Goal: Transaction & Acquisition: Purchase product/service

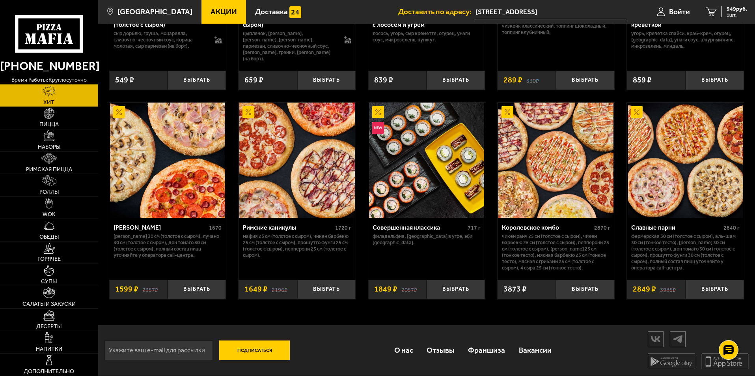
scroll to position [355, 0]
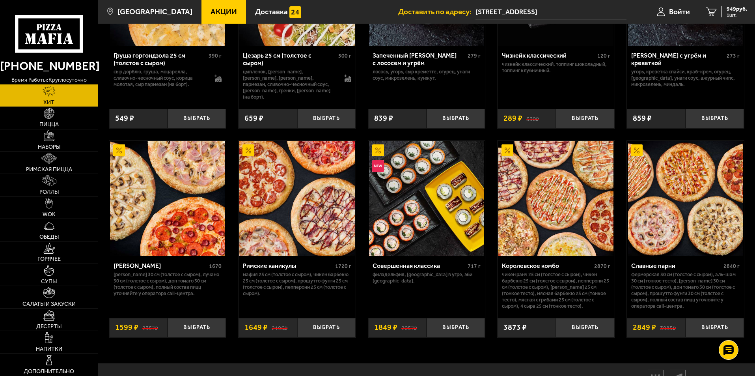
click at [179, 227] on img at bounding box center [167, 198] width 115 height 115
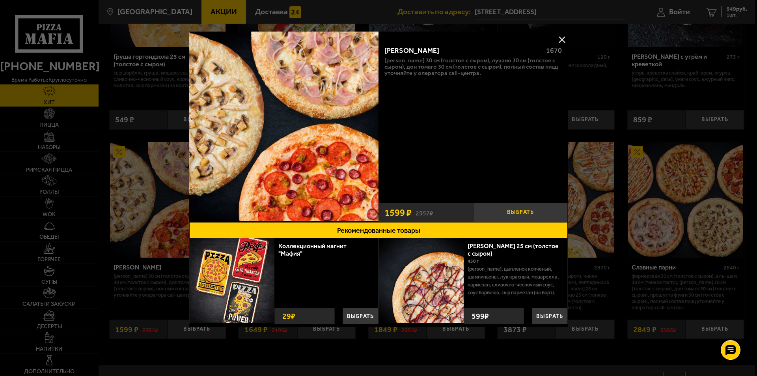
click at [516, 213] on button "Выбрать" at bounding box center [520, 212] width 95 height 19
click at [562, 42] on button at bounding box center [562, 39] width 12 height 12
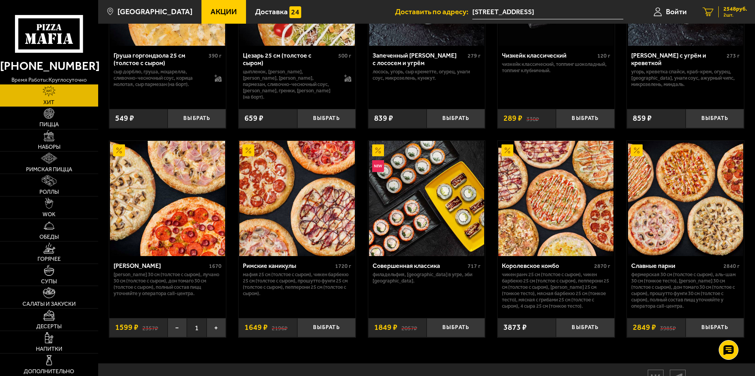
click at [729, 9] on span "2548 руб." at bounding box center [735, 9] width 24 height 6
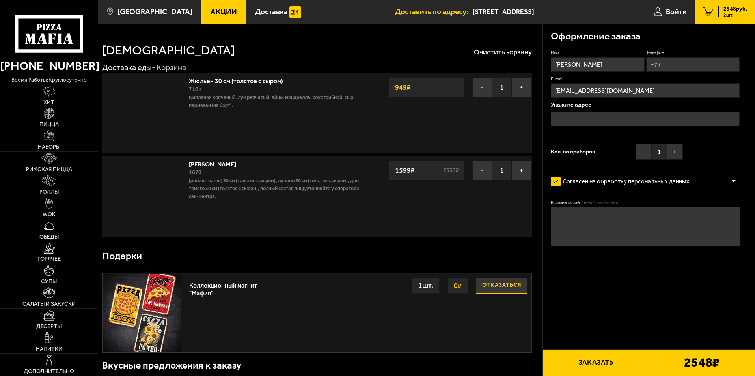
type input "Российский проспект, 3к1"
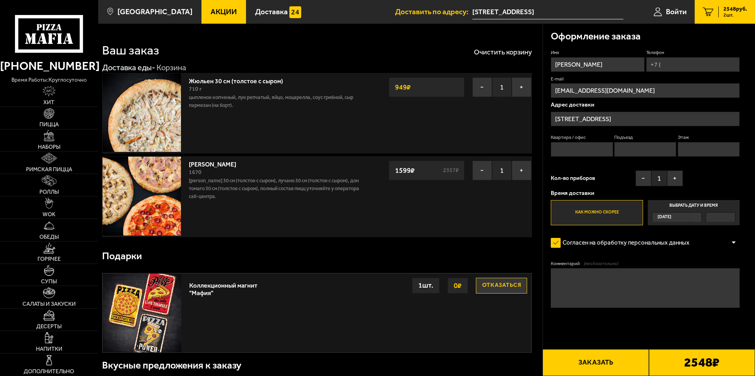
click at [171, 121] on img at bounding box center [141, 112] width 78 height 78
click at [479, 171] on button "−" at bounding box center [482, 170] width 20 height 20
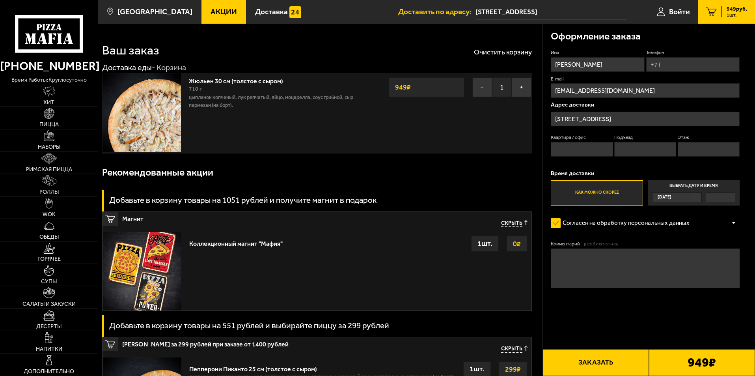
click at [476, 86] on button "−" at bounding box center [482, 87] width 20 height 20
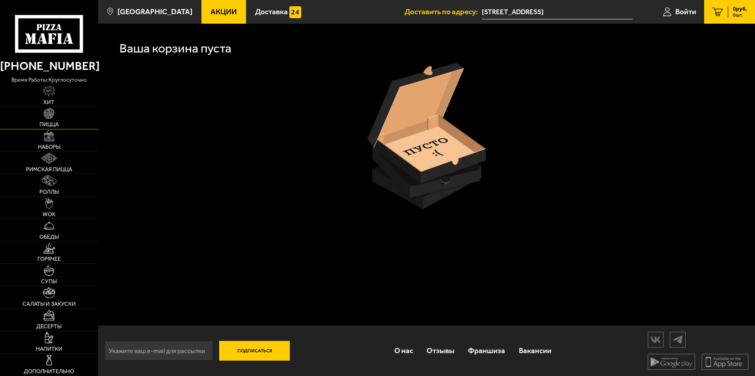
click at [46, 117] on img at bounding box center [49, 113] width 11 height 11
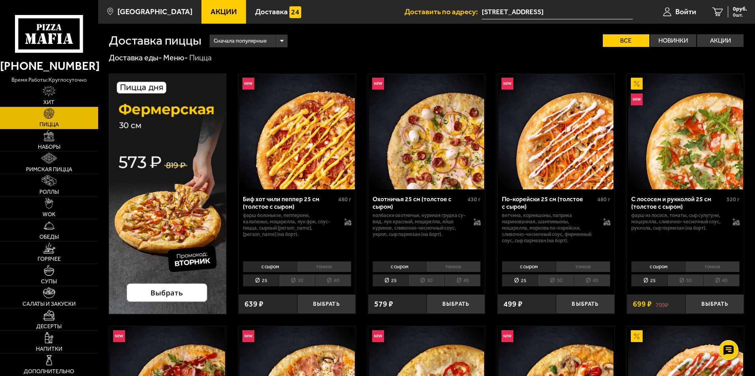
click at [172, 224] on img at bounding box center [168, 194] width 118 height 240
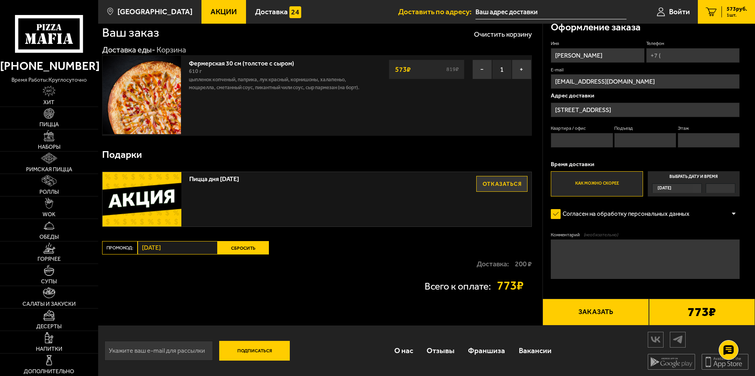
scroll to position [19, 0]
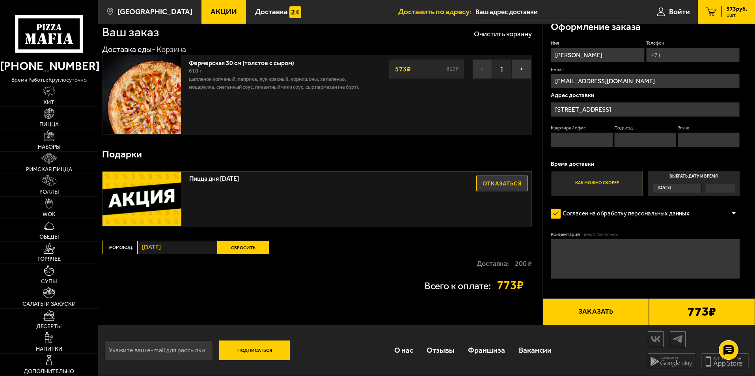
click at [154, 195] on img at bounding box center [141, 198] width 79 height 54
click at [242, 245] on button "Сбросить" at bounding box center [243, 246] width 51 height 13
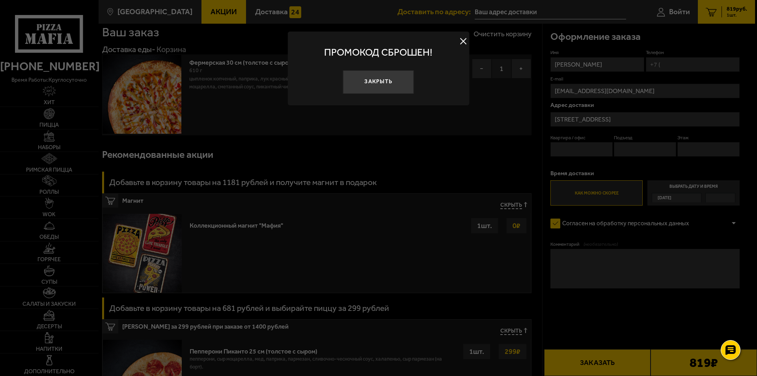
click at [459, 40] on button at bounding box center [463, 41] width 12 height 12
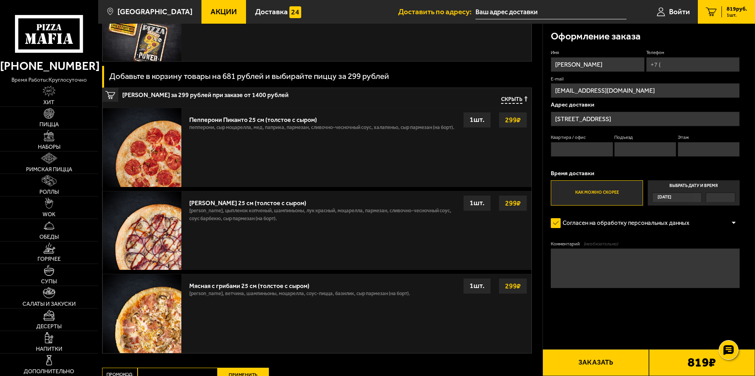
scroll to position [219, 0]
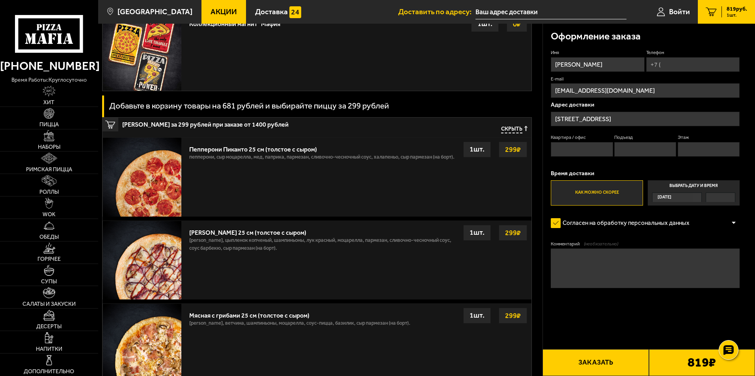
click at [505, 130] on span "Скрыть" at bounding box center [511, 129] width 21 height 7
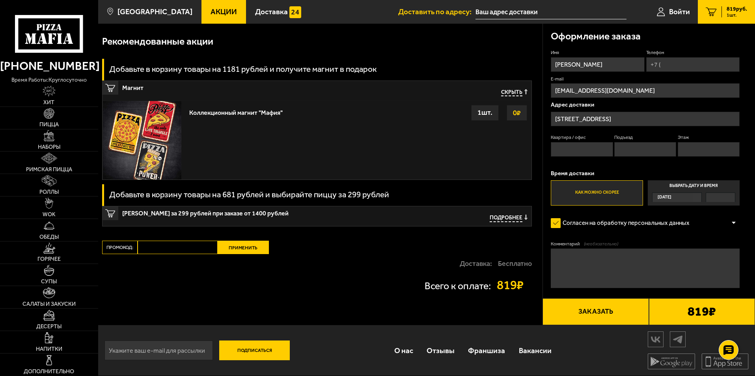
scroll to position [132, 0]
click at [508, 95] on span "Скрыть" at bounding box center [511, 92] width 21 height 7
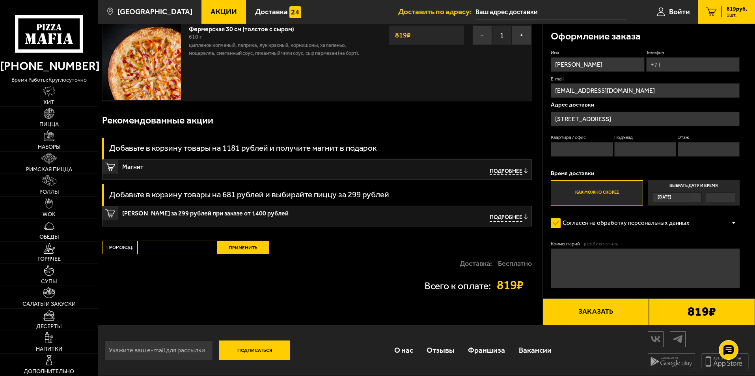
click at [508, 168] on span "Подробнее" at bounding box center [505, 171] width 33 height 7
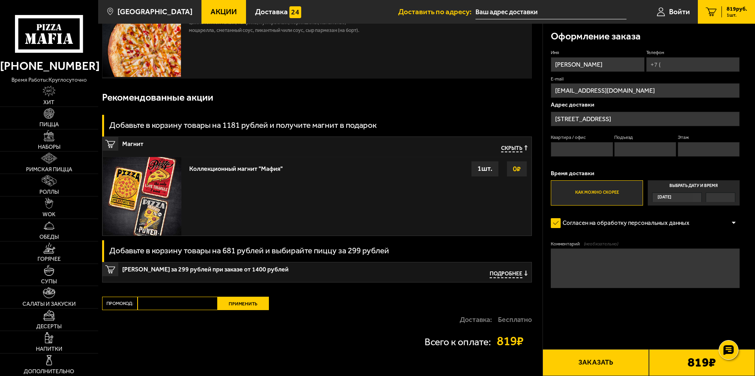
scroll to position [0, 0]
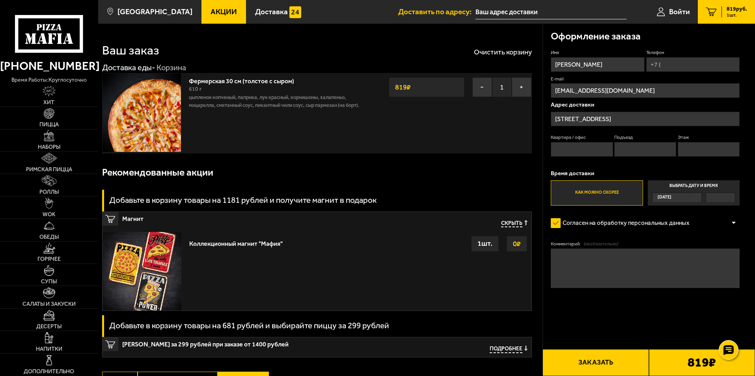
click at [391, 119] on div "Фермерская 30 см (толстое с сыром) 610 г цыпленок копченый, паприка, лук красны…" at bounding box center [317, 113] width 430 height 80
click at [333, 106] on p "цыпленок копченый, паприка, лук красный, корнишоны, халапеньо, моцарелла, смета…" at bounding box center [276, 101] width 175 height 16
click at [266, 112] on div "Фермерская 30 см (толстое с сыром) 610 г цыпленок копченый, паприка, лук красны…" at bounding box center [276, 113] width 183 height 80
click at [239, 110] on div "Фермерская 30 см (толстое с сыром) 610 г цыпленок копченый, паприка, лук красны…" at bounding box center [276, 113] width 183 height 80
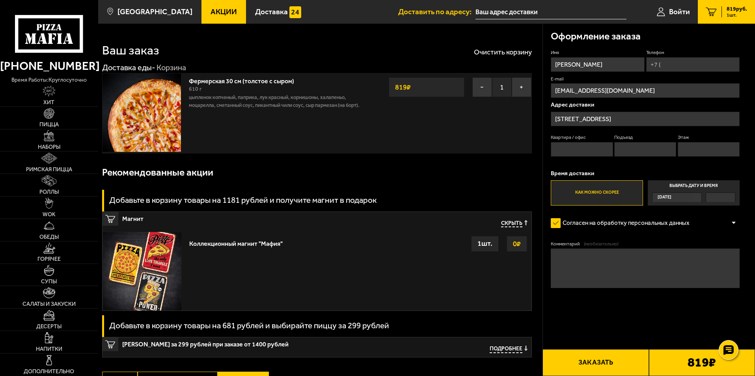
click at [146, 122] on img at bounding box center [141, 112] width 78 height 78
click at [162, 119] on img at bounding box center [141, 112] width 78 height 78
click at [481, 88] on button "−" at bounding box center [482, 87] width 20 height 20
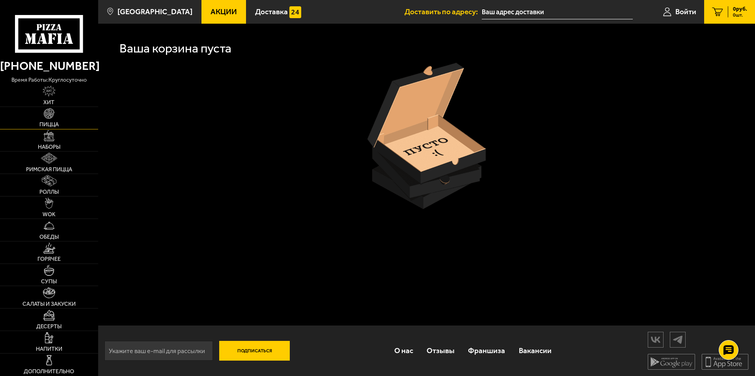
click at [53, 116] on img at bounding box center [49, 113] width 11 height 11
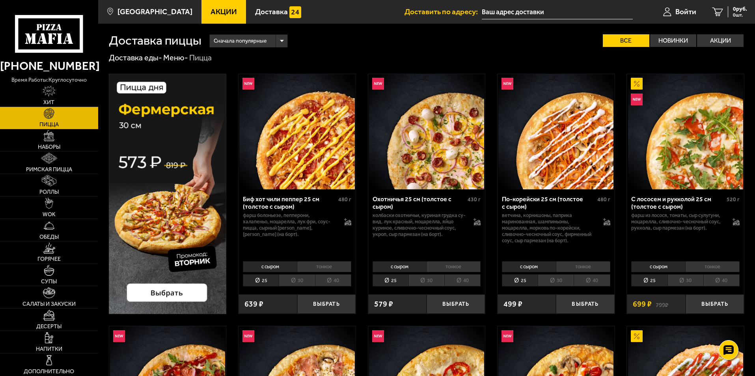
click at [175, 294] on img at bounding box center [168, 194] width 118 height 240
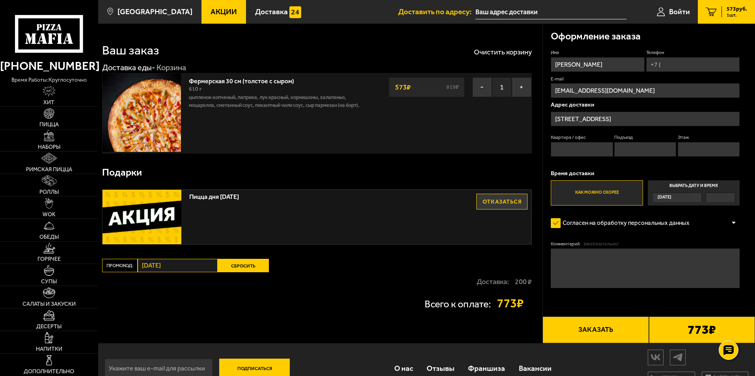
click at [681, 66] on input "Телефон" at bounding box center [692, 64] width 93 height 15
click at [680, 68] on input "+7 (" at bounding box center [692, 64] width 93 height 15
type input "+7 (981) 746-74-77"
click at [44, 113] on img at bounding box center [49, 113] width 11 height 11
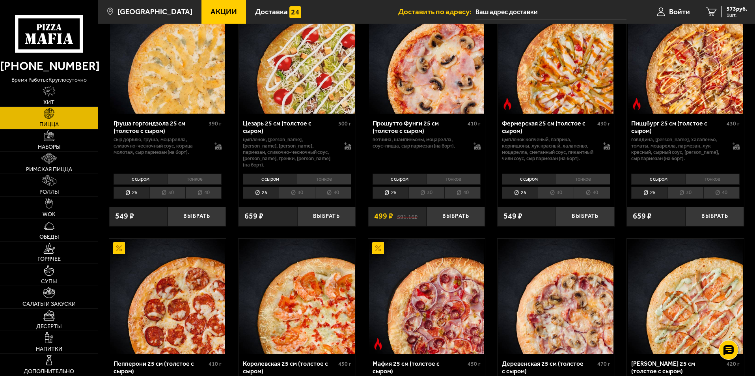
scroll to position [946, 0]
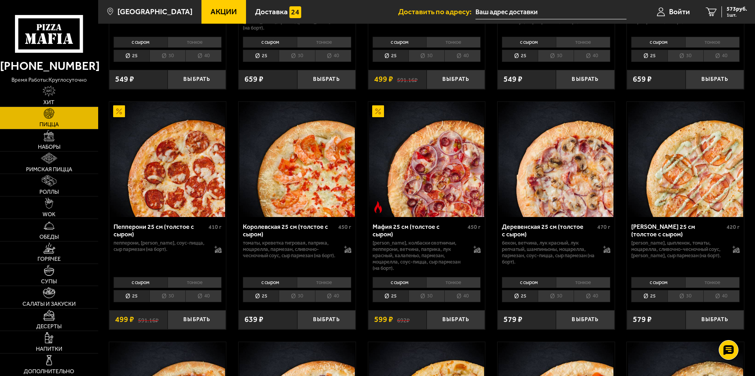
click at [426, 299] on li "30" at bounding box center [426, 296] width 36 height 12
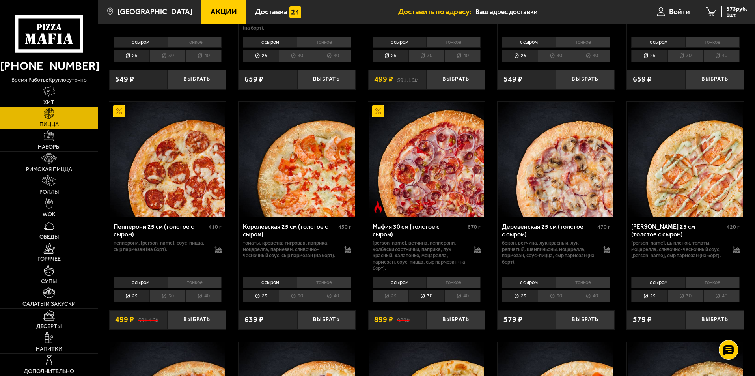
click at [459, 298] on li "40" at bounding box center [462, 296] width 36 height 12
click at [455, 325] on button "Выбрать" at bounding box center [455, 319] width 58 height 19
click at [729, 9] on span "1772 руб." at bounding box center [735, 9] width 24 height 6
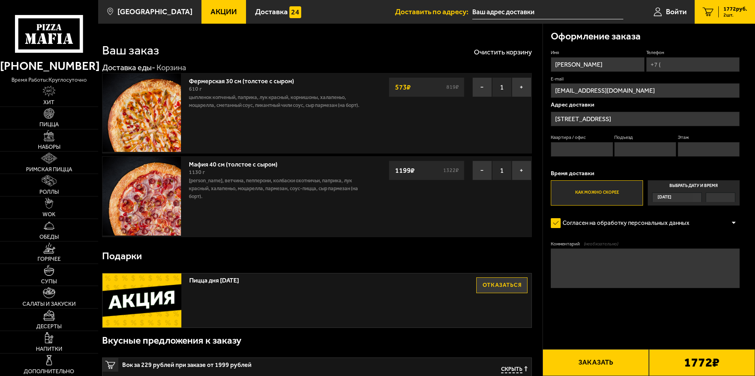
click at [584, 149] on input "Квартира / офис" at bounding box center [581, 149] width 62 height 15
type input "125"
click at [638, 151] on input "Подъезд" at bounding box center [645, 149] width 62 height 15
type input "3"
click at [696, 151] on input "Этаж" at bounding box center [708, 149] width 62 height 15
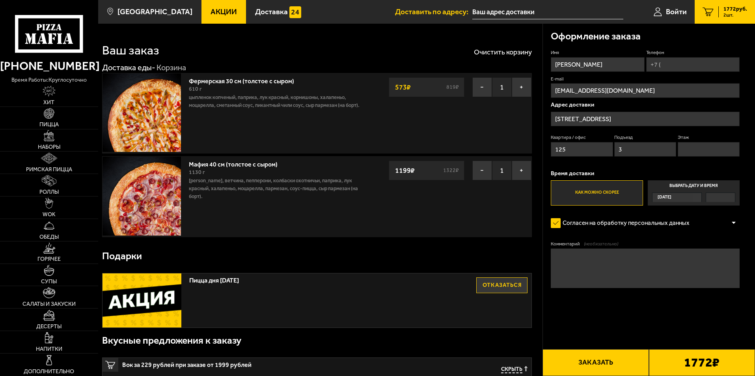
type input "2"
click at [485, 92] on button "−" at bounding box center [482, 87] width 20 height 20
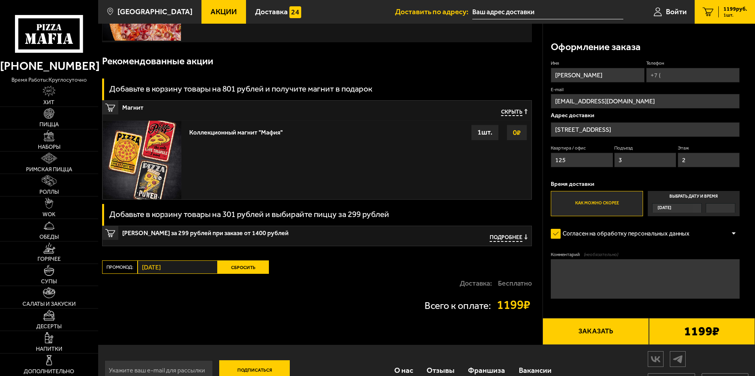
scroll to position [132, 0]
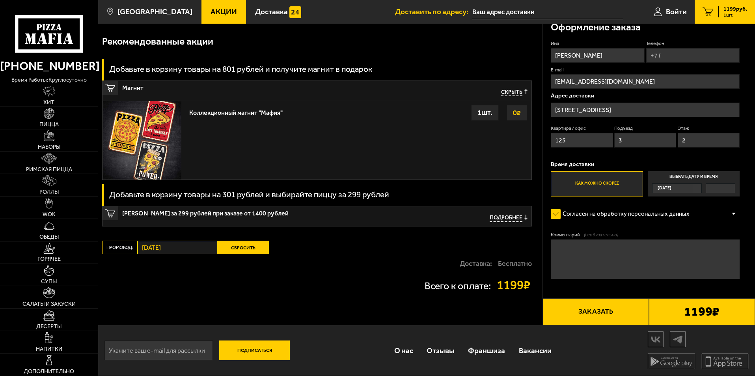
click at [503, 215] on span "Подробнее" at bounding box center [505, 217] width 33 height 7
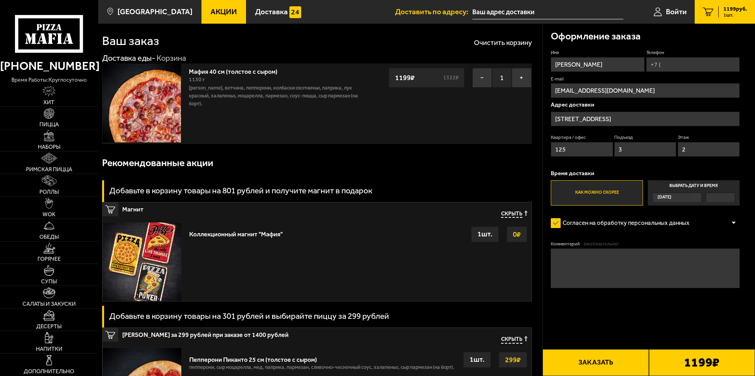
scroll to position [0, 0]
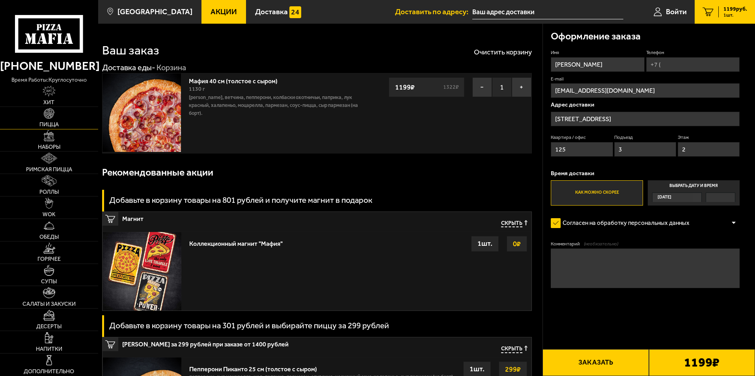
click at [59, 119] on link "Пицца" at bounding box center [49, 118] width 98 height 22
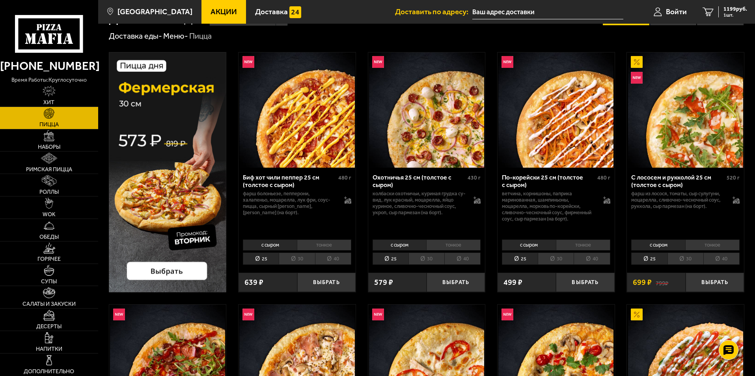
scroll to position [39, 0]
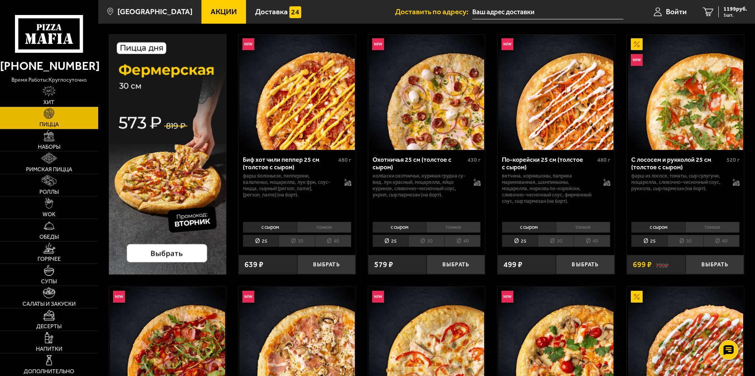
click at [164, 253] on img at bounding box center [168, 154] width 118 height 240
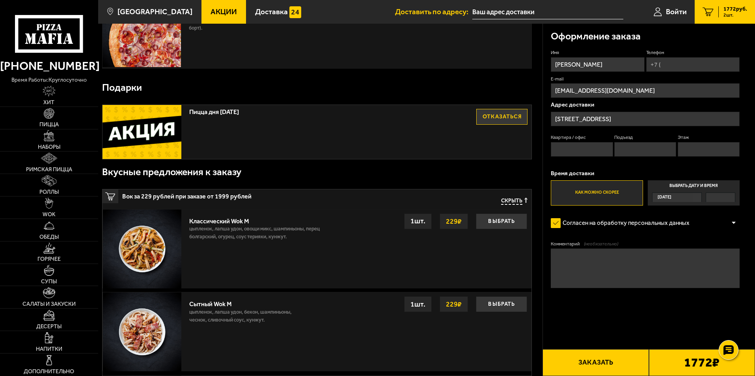
scroll to position [197, 0]
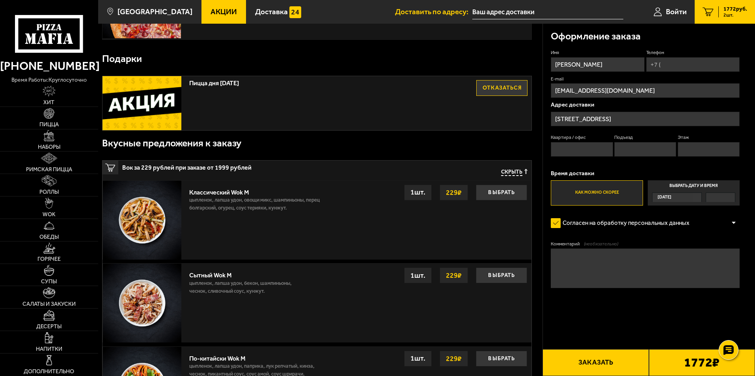
click at [610, 363] on button "Заказать" at bounding box center [595, 362] width 106 height 27
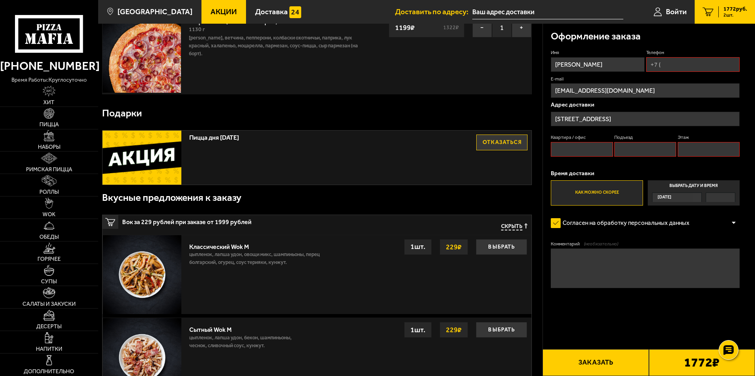
scroll to position [67, 0]
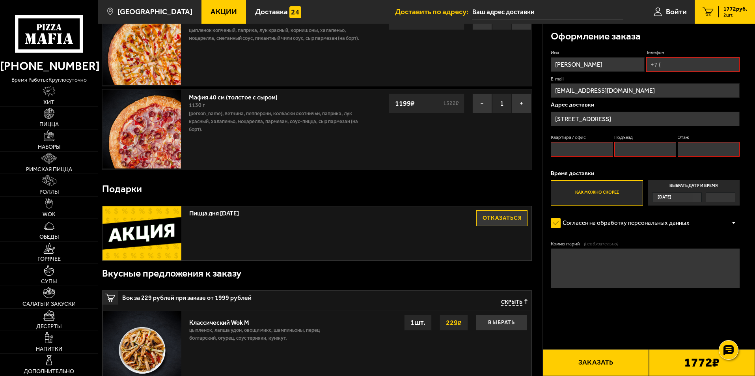
click at [677, 67] on input "Телефон" at bounding box center [692, 64] width 93 height 15
click at [682, 66] on input "+7 (" at bounding box center [692, 64] width 93 height 15
type input "+7 (981) 746-74-77"
click at [588, 147] on input "Квартира / офис" at bounding box center [581, 149] width 62 height 15
type input "125"
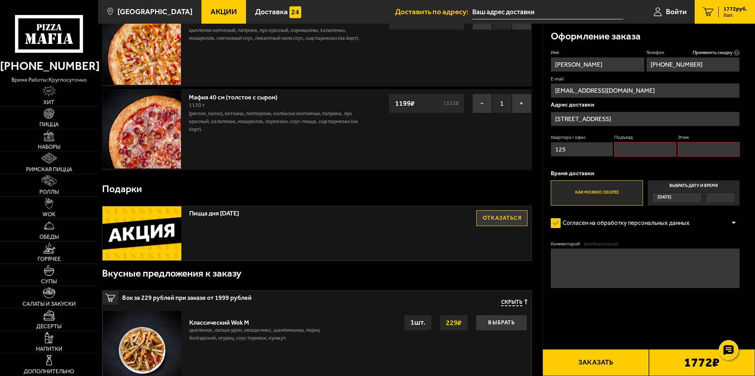
click at [640, 147] on input "Подъезд" at bounding box center [645, 149] width 62 height 15
type input "3"
click at [697, 149] on input "Этаж" at bounding box center [708, 149] width 62 height 15
type input "2"
click at [598, 206] on form "Имя георгий Телефон Применить скидку Вы будете зарегистрированы автоматически. …" at bounding box center [644, 191] width 189 height 285
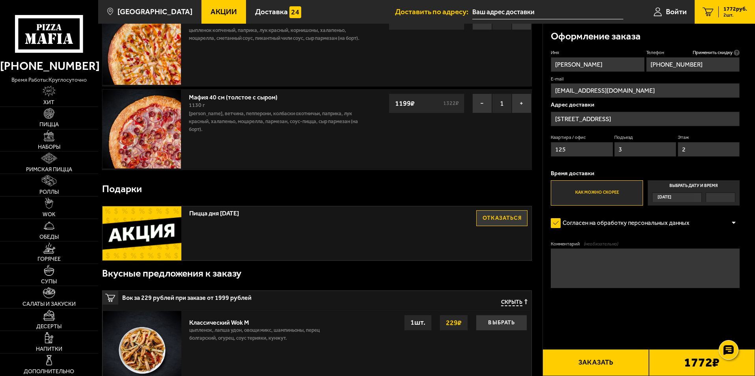
click at [599, 197] on label "Как можно скорее" at bounding box center [596, 192] width 92 height 25
click at [0, 0] on input "Как можно скорее" at bounding box center [0, 0] width 0 height 0
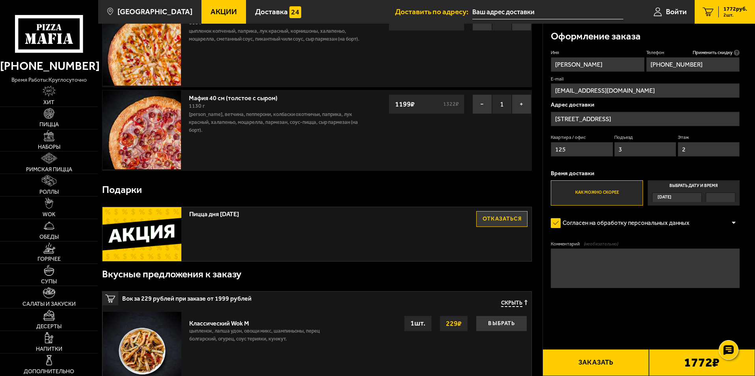
scroll to position [0, 0]
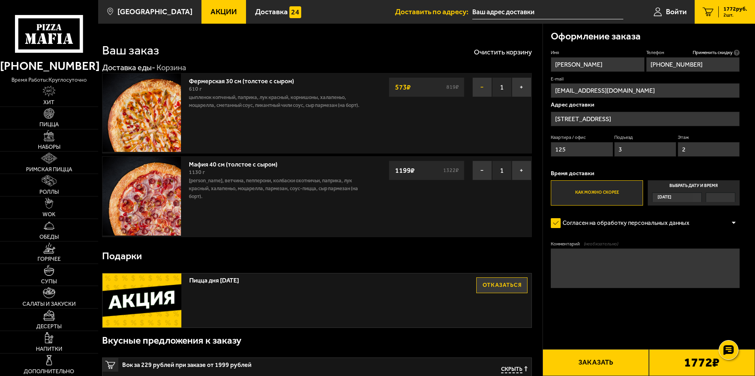
click at [478, 88] on button "−" at bounding box center [482, 87] width 20 height 20
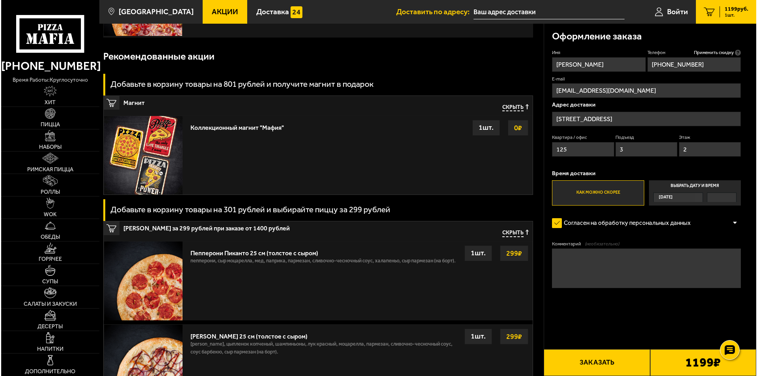
scroll to position [118, 0]
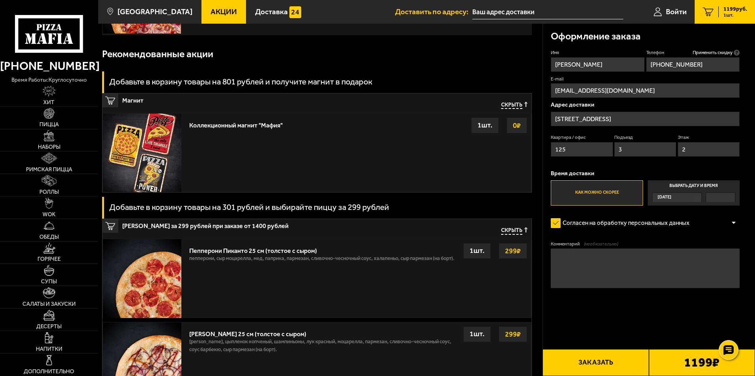
click at [599, 359] on button "Заказать" at bounding box center [595, 362] width 106 height 27
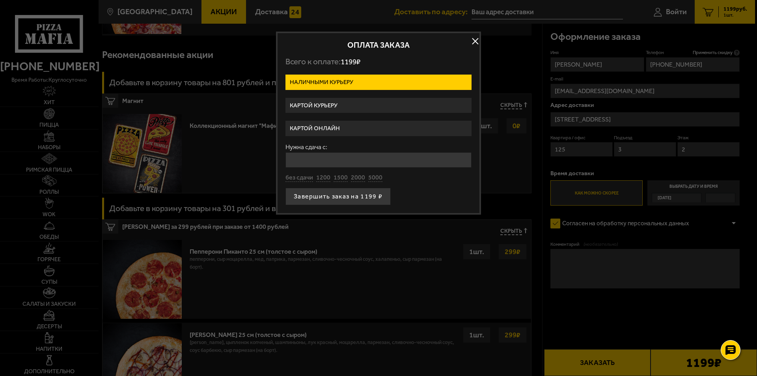
click at [355, 105] on label "Картой курьеру" at bounding box center [378, 105] width 186 height 15
click at [0, 0] on input "Картой курьеру" at bounding box center [0, 0] width 0 height 0
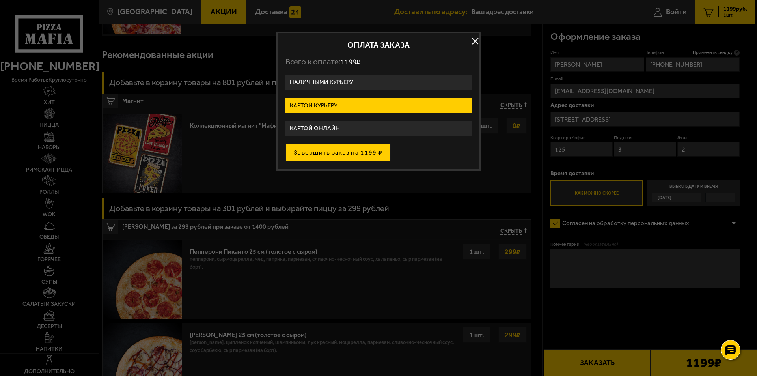
click at [337, 152] on button "Завершить заказ на 1199 ₽" at bounding box center [337, 152] width 105 height 17
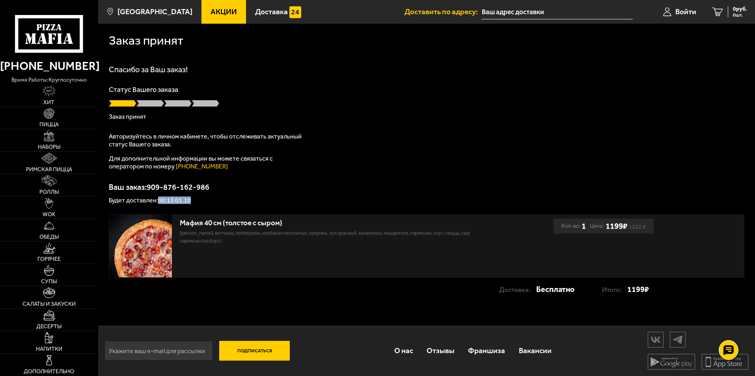
drag, startPoint x: 159, startPoint y: 201, endPoint x: 224, endPoint y: 199, distance: 65.0
click at [224, 199] on p "Будет доставлен: 00:13 01.10" at bounding box center [426, 200] width 635 height 6
click at [146, 245] on img at bounding box center [140, 245] width 63 height 63
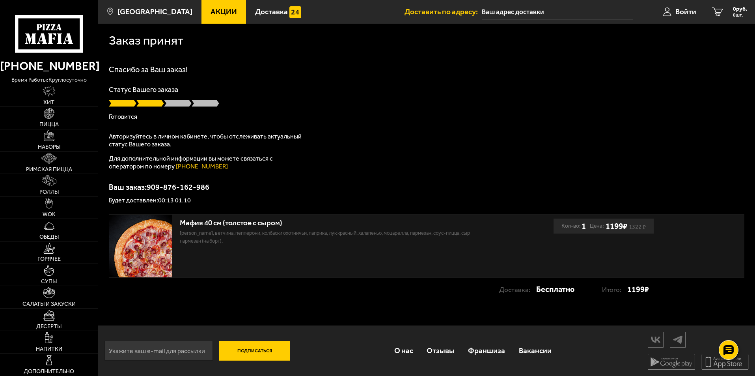
click at [146, 245] on img at bounding box center [140, 245] width 63 height 63
click at [160, 143] on p "Авторизуйтесь в личном кабинете, чтобы отслеживать актуальный статус Вашего зак…" at bounding box center [207, 140] width 197 height 16
click at [175, 106] on span at bounding box center [178, 103] width 28 height 8
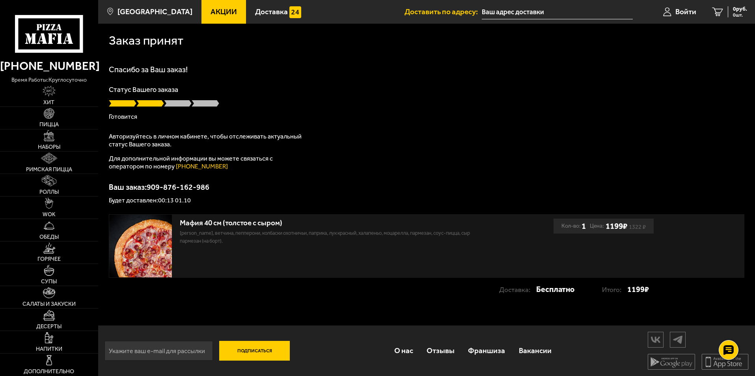
click at [354, 161] on div "Спасибо за Ваш заказ! Статус Вашего заказа Готовится Авторизуйтесь в личном каб…" at bounding box center [426, 134] width 635 height 138
drag, startPoint x: 156, startPoint y: 199, endPoint x: 209, endPoint y: 203, distance: 52.6
click at [209, 203] on p "Будет доставлен: 00:13 01.10" at bounding box center [426, 200] width 635 height 6
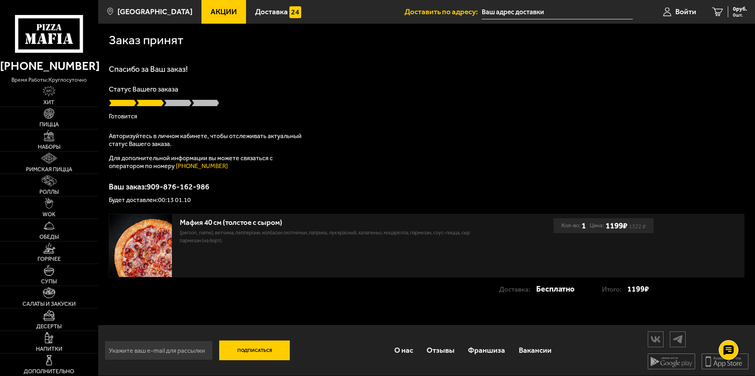
click at [421, 154] on div "Спасибо за Ваш заказ! Статус Вашего заказа Готовится Авторизуйтесь в личном каб…" at bounding box center [426, 134] width 635 height 138
click at [220, 185] on p "Ваш заказ: 909-876-162-986" at bounding box center [426, 186] width 635 height 8
click at [342, 180] on div "Спасибо за Ваш заказ! Статус Вашего заказа В пути Авторизуйтесь в личном кабине…" at bounding box center [426, 134] width 635 height 138
click at [220, 186] on p "Ваш заказ: 909-876-162-986" at bounding box center [426, 186] width 635 height 8
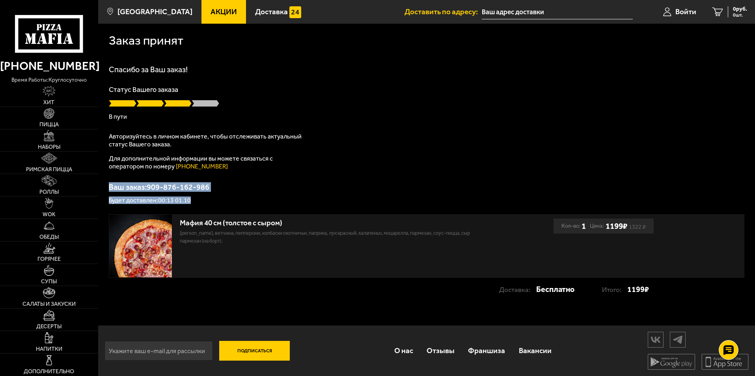
drag, startPoint x: 195, startPoint y: 199, endPoint x: 106, endPoint y: 187, distance: 89.1
click at [106, 187] on div "Заказ принят Спасибо за Ваш заказ! Статус Вашего заказа В пути Авторизуйтесь в …" at bounding box center [426, 166] width 656 height 285
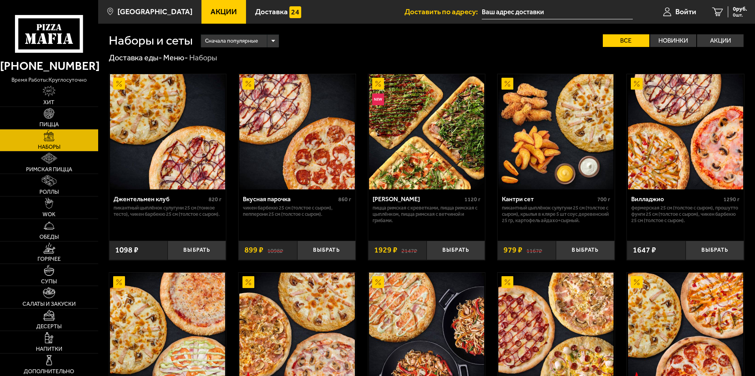
type input "[STREET_ADDRESS]"
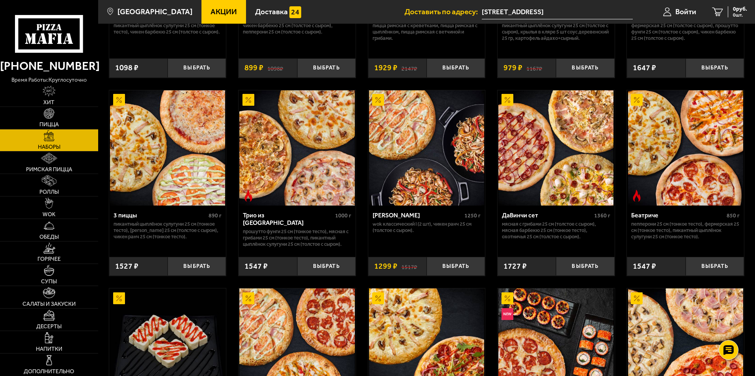
scroll to position [236, 0]
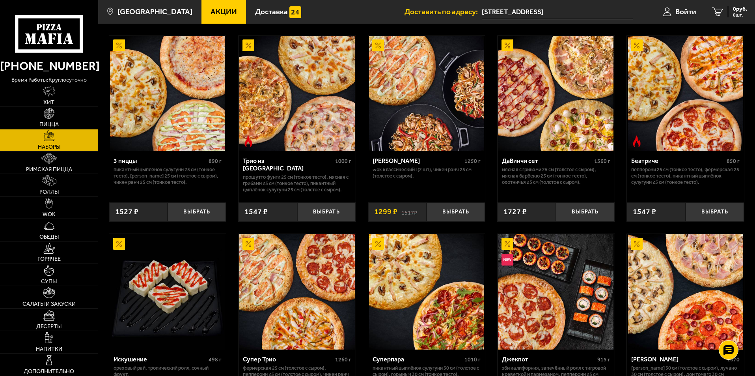
click at [443, 195] on div "[PERSON_NAME] 1250 г Wok классический L (2 шт), Чикен Ранч 25 см (толстое с сыр…" at bounding box center [426, 173] width 117 height 45
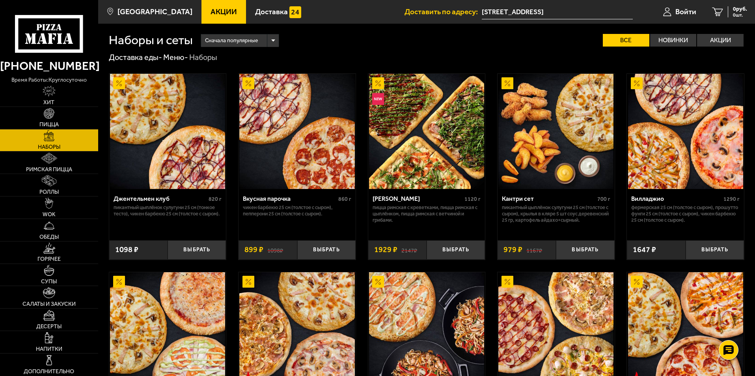
scroll to position [0, 0]
